Goal: Information Seeking & Learning: Learn about a topic

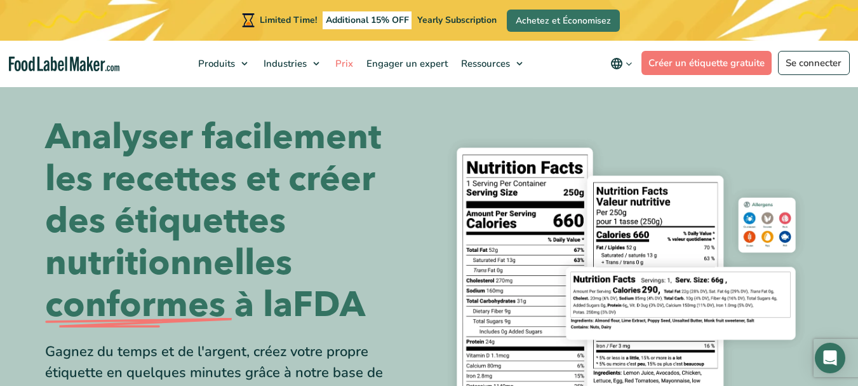
click at [344, 65] on span "Prix" at bounding box center [343, 63] width 23 height 13
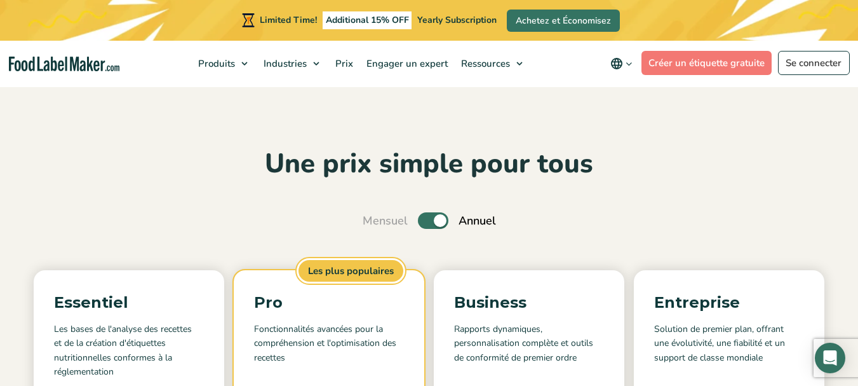
scroll to position [178, 0]
